Goal: Find specific page/section: Find specific page/section

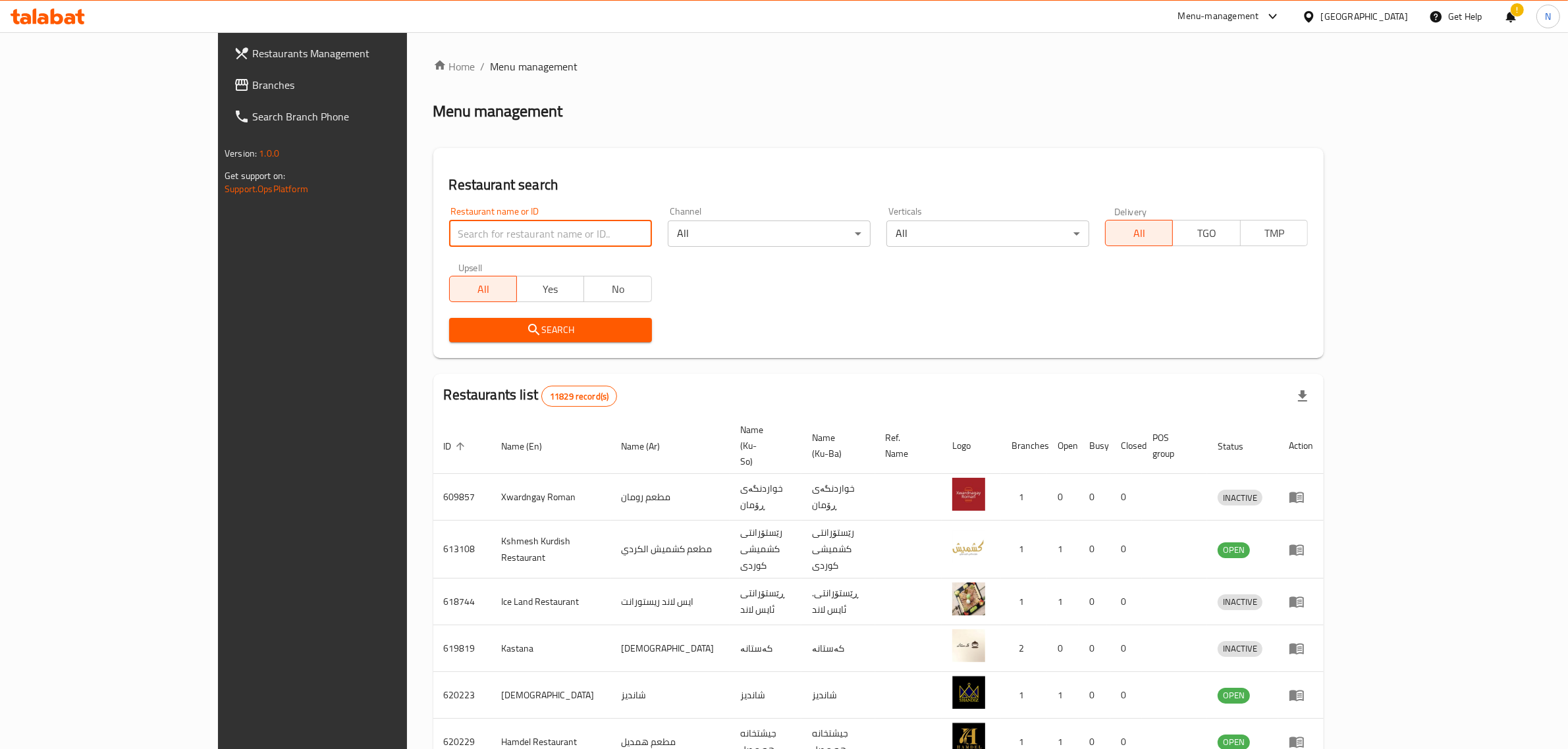
click at [483, 228] on input "search" at bounding box center [551, 233] width 202 height 27
paste input "707658"
type input "707658"
click at [567, 328] on span "Search" at bounding box center [550, 330] width 182 height 17
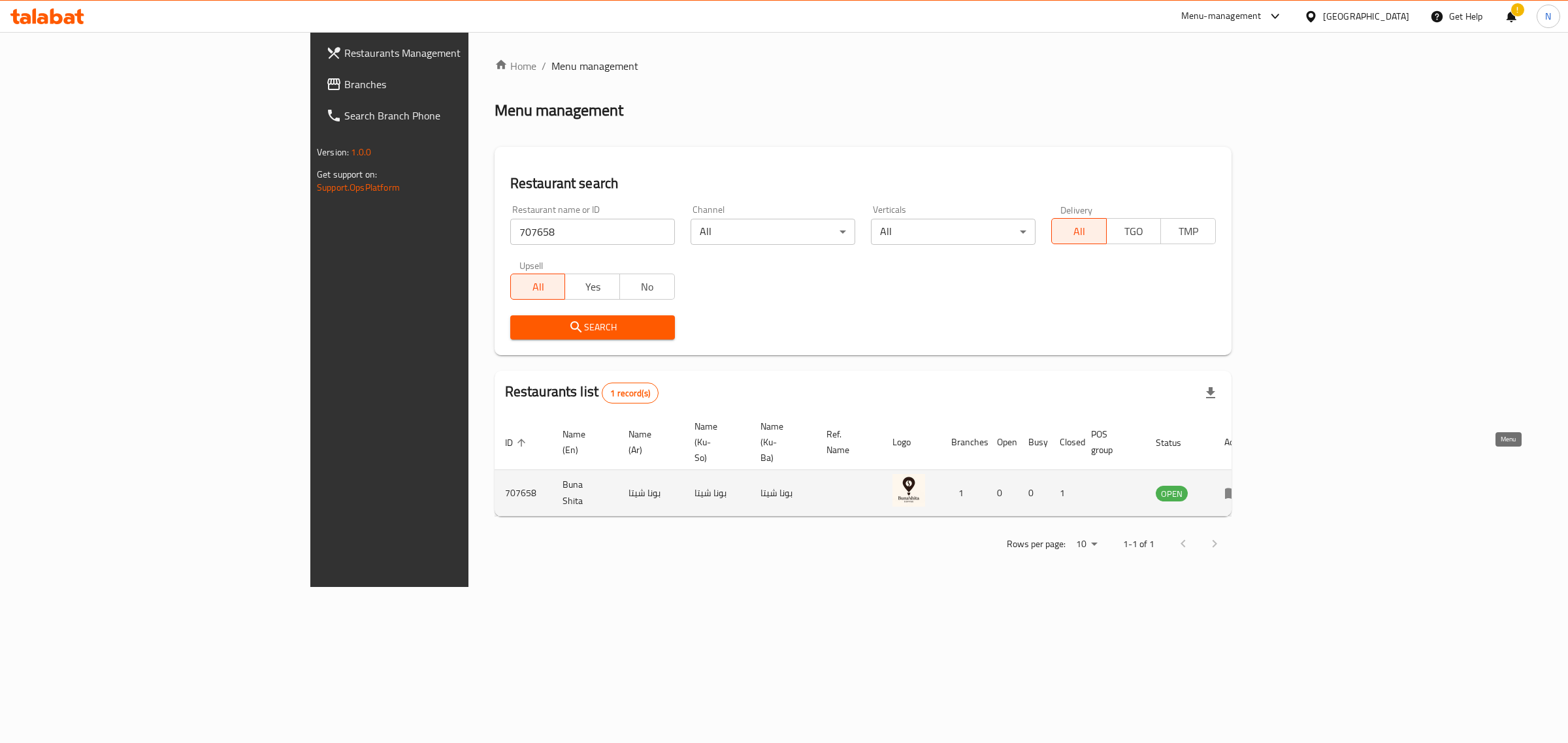
click at [1239, 488] on icon "enhanced table" at bounding box center [1232, 493] width 15 height 11
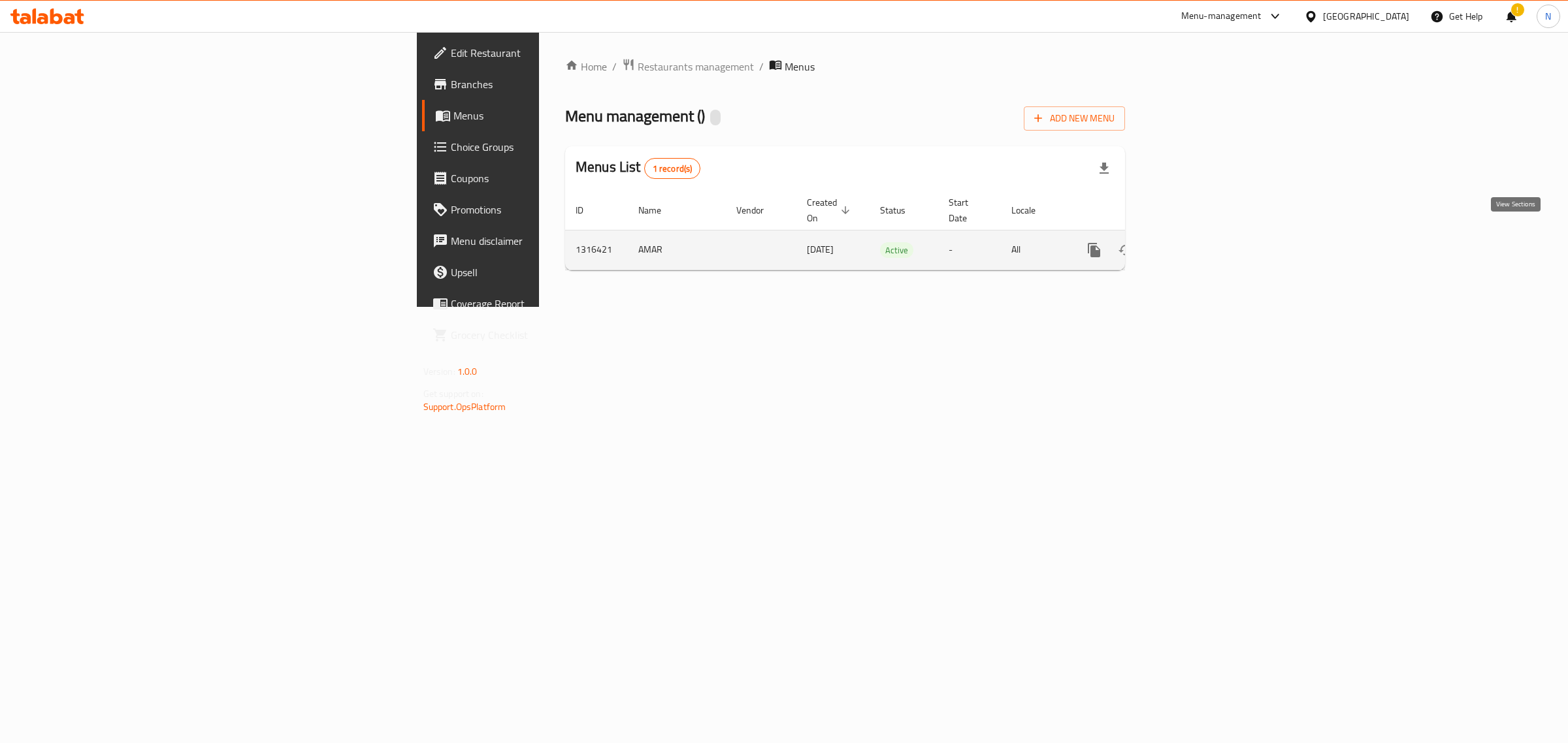
click at [1196, 242] on icon "enhanced table" at bounding box center [1188, 250] width 16 height 16
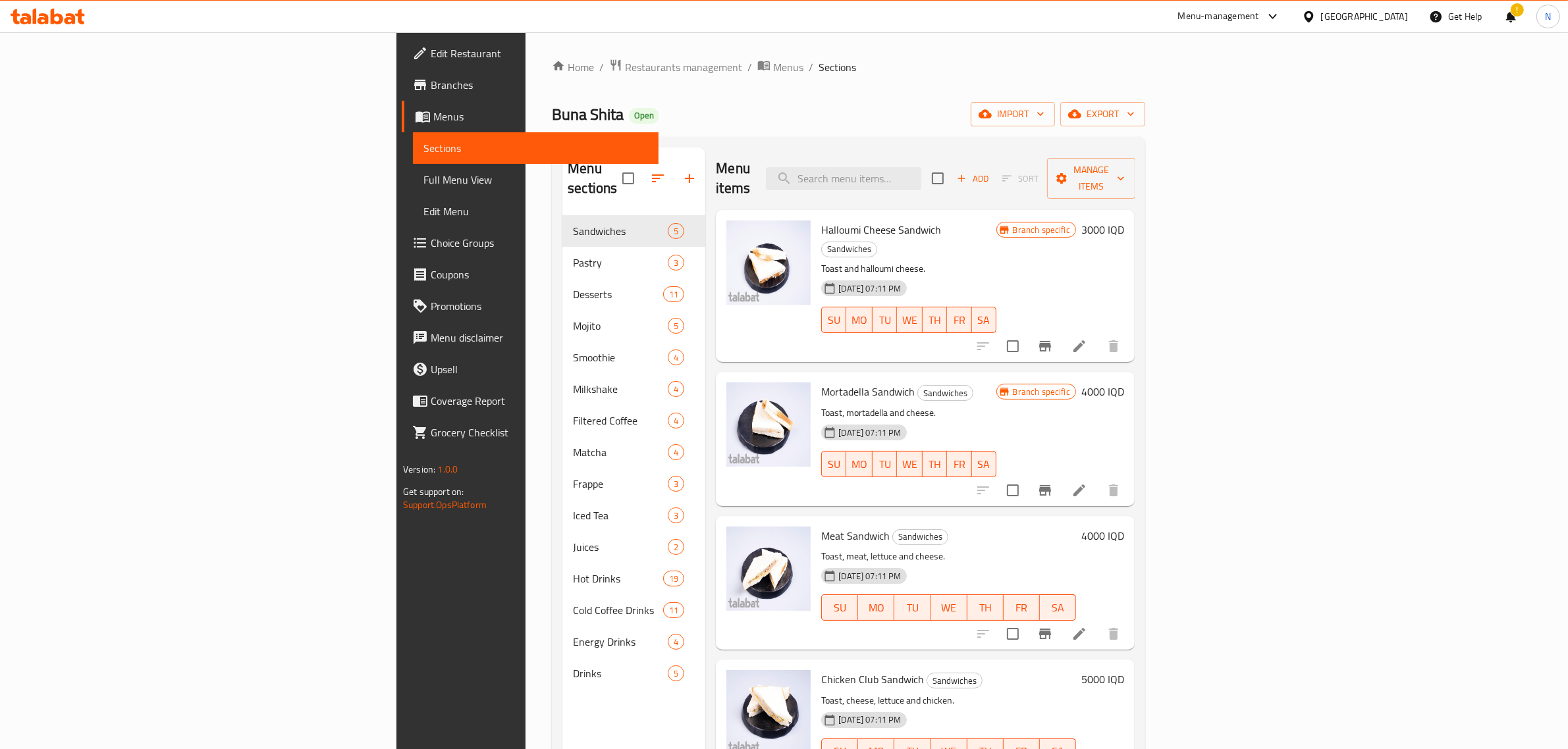
click at [431, 79] on span "Branches" at bounding box center [539, 85] width 217 height 16
